Goal: Task Accomplishment & Management: Use online tool/utility

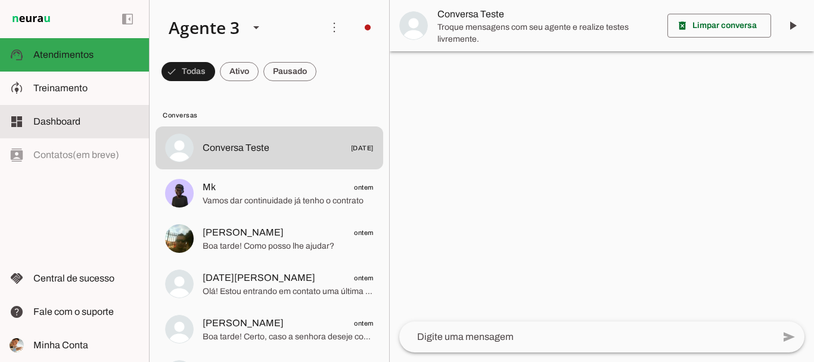
click at [103, 125] on slot at bounding box center [86, 121] width 106 height 14
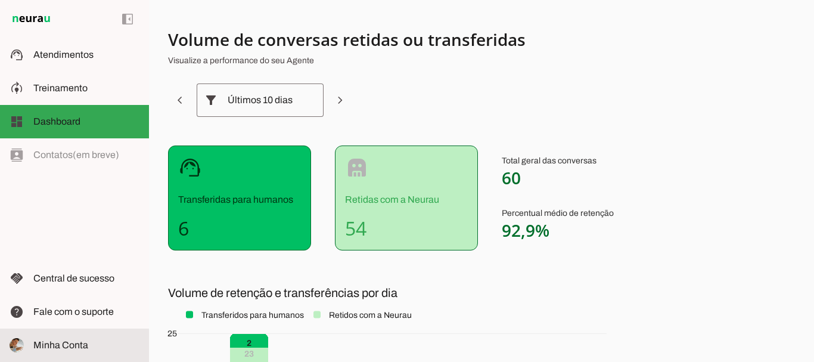
click at [82, 339] on slot at bounding box center [86, 345] width 106 height 14
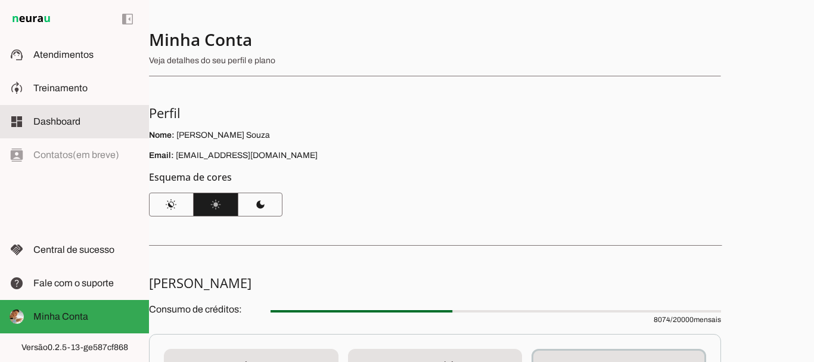
click at [67, 117] on span "Dashboard" at bounding box center [56, 121] width 47 height 10
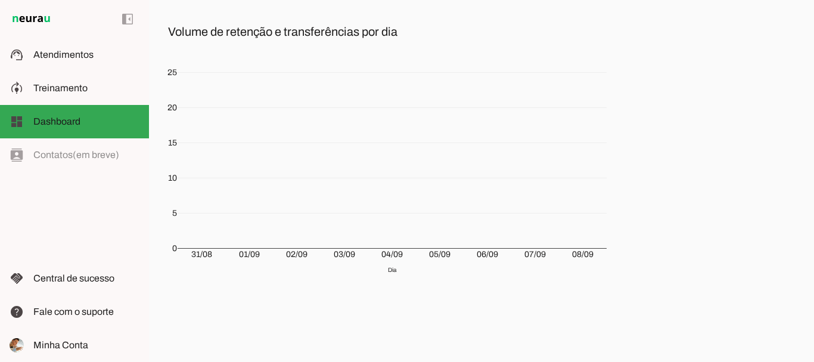
scroll to position [262, 0]
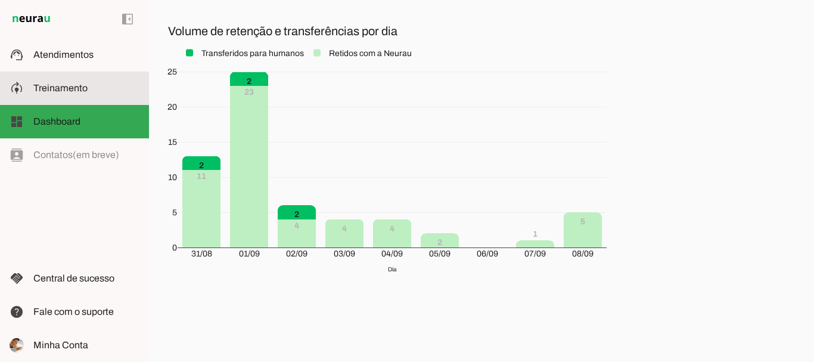
click at [61, 86] on span "Treinamento" at bounding box center [60, 88] width 54 height 10
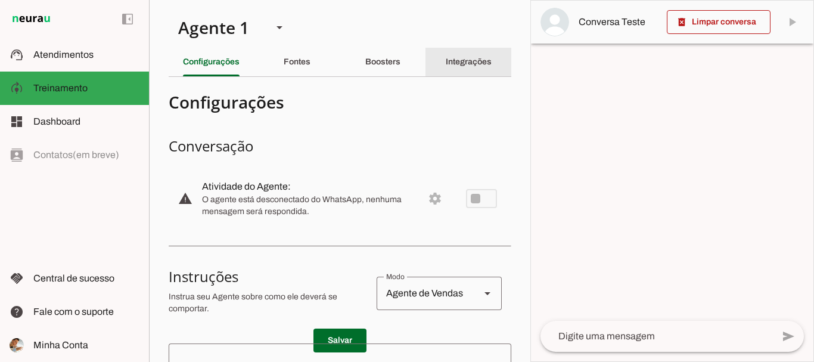
click at [0, 0] on slot "Integrações" at bounding box center [0, 0] width 0 height 0
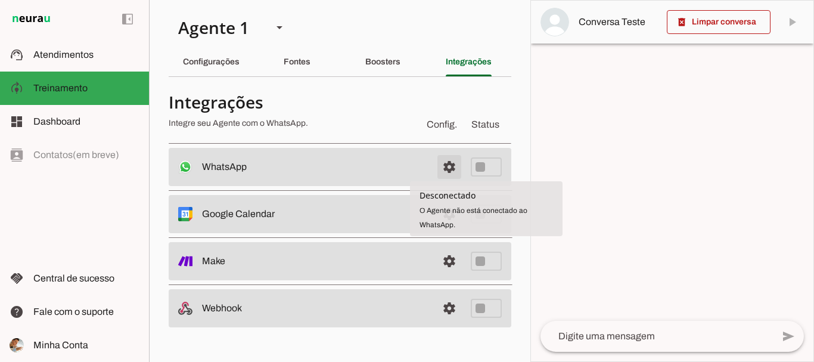
click at [451, 169] on span at bounding box center [449, 167] width 29 height 29
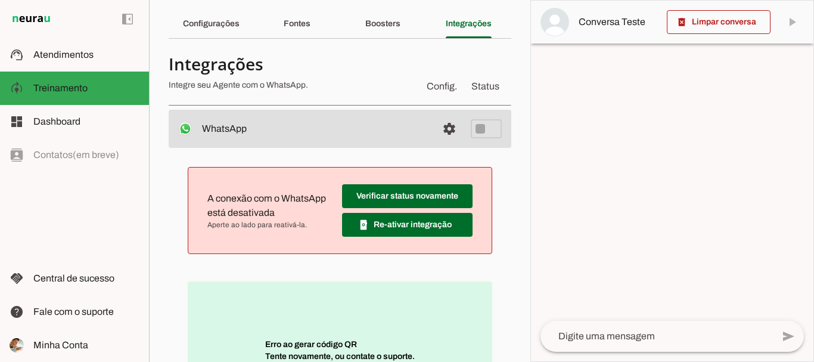
scroll to position [36, 0]
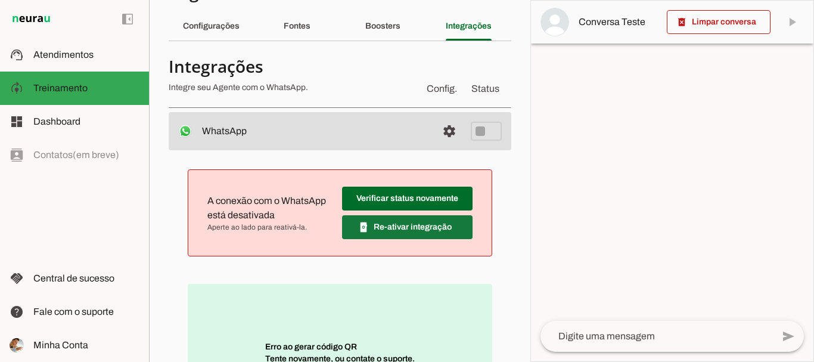
click at [381, 227] on span at bounding box center [407, 227] width 131 height 29
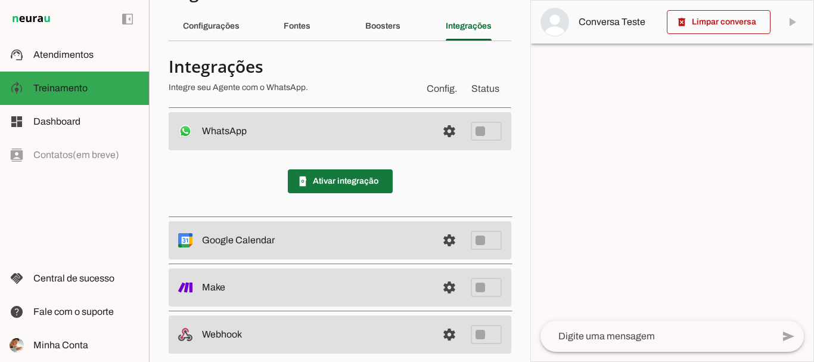
click at [323, 179] on span at bounding box center [340, 181] width 105 height 29
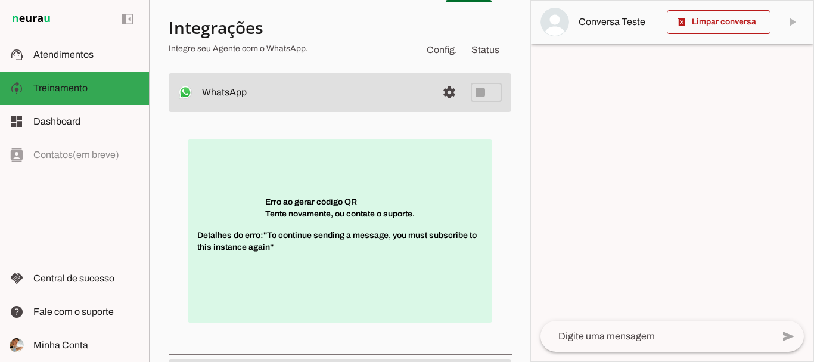
scroll to position [95, 0]
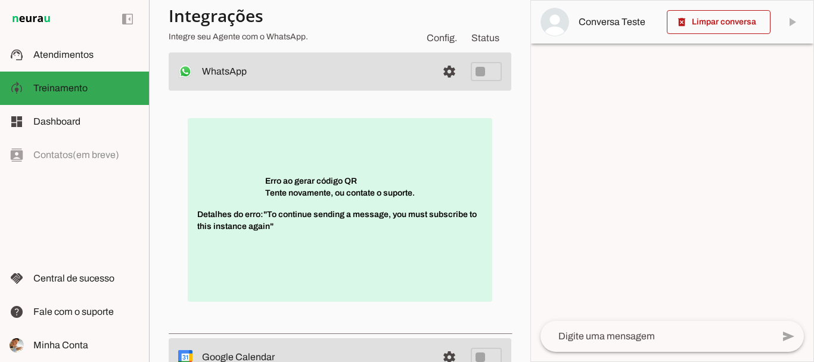
drag, startPoint x: 215, startPoint y: 224, endPoint x: 284, endPoint y: 243, distance: 71.3
click at [284, 243] on span "Detalhes do erro: "To continue sending a message, you must subscribe to this in…" at bounding box center [340, 227] width 286 height 36
